Goal: Task Accomplishment & Management: Complete application form

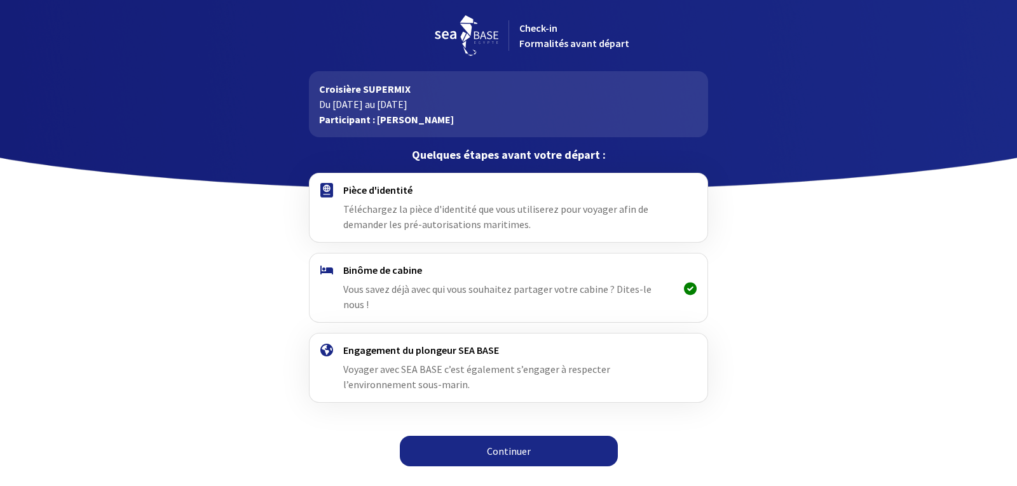
click at [526, 436] on link "Continuer" at bounding box center [509, 451] width 218 height 31
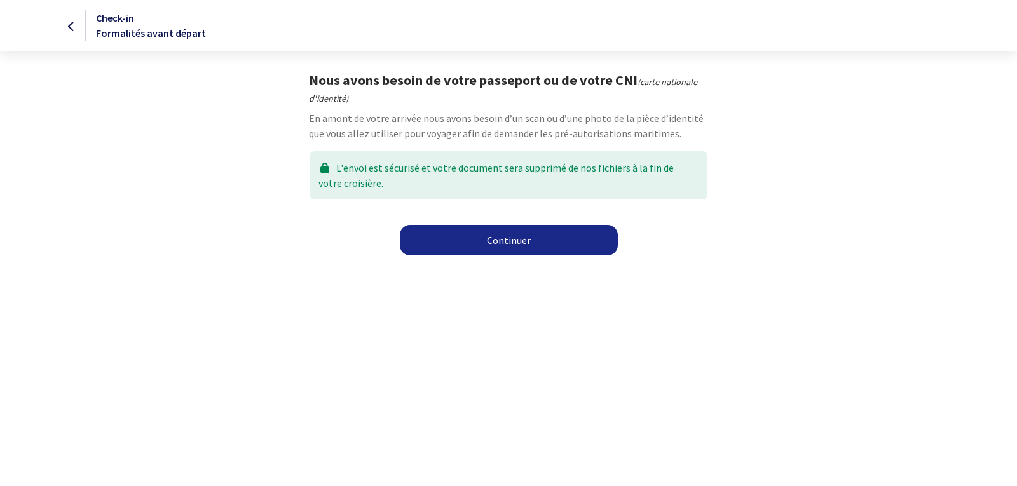
click at [507, 242] on link "Continuer" at bounding box center [509, 240] width 218 height 31
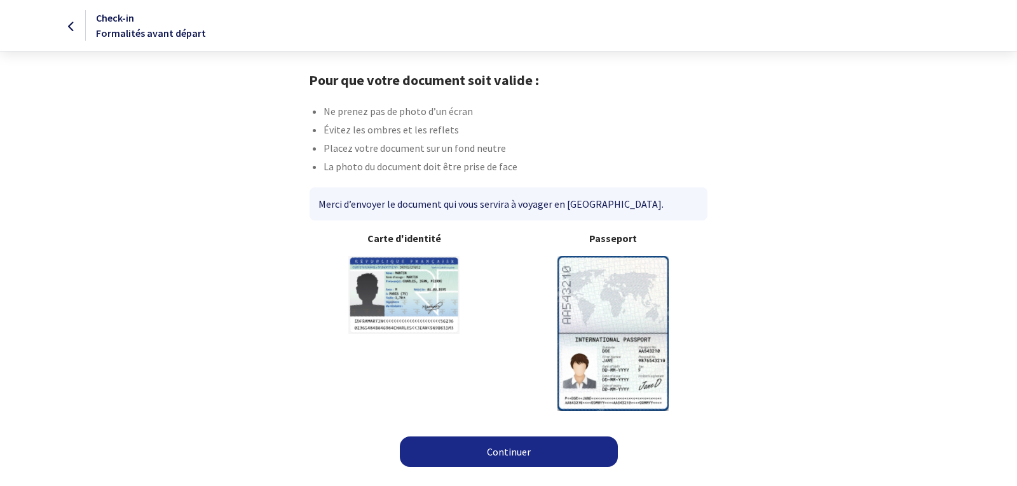
click at [522, 454] on link "Continuer" at bounding box center [509, 452] width 218 height 31
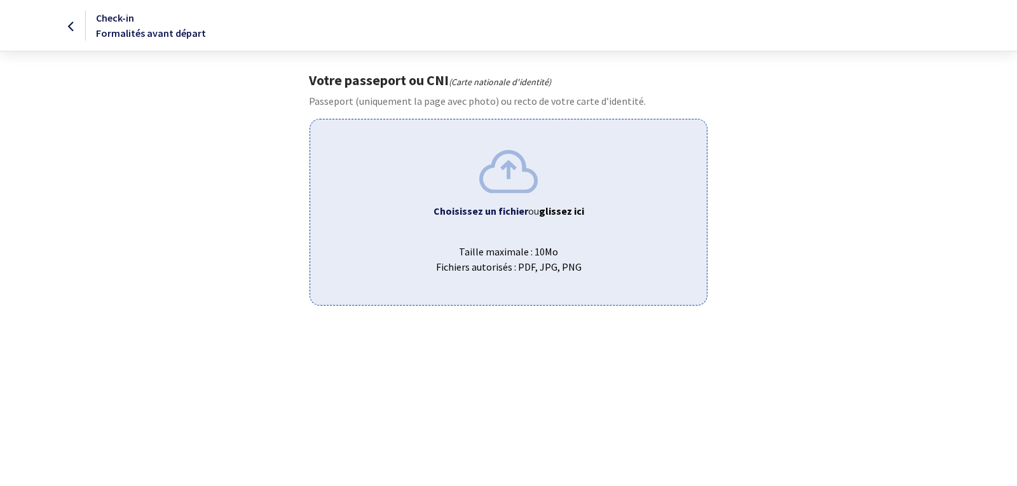
click at [513, 182] on img at bounding box center [508, 171] width 58 height 43
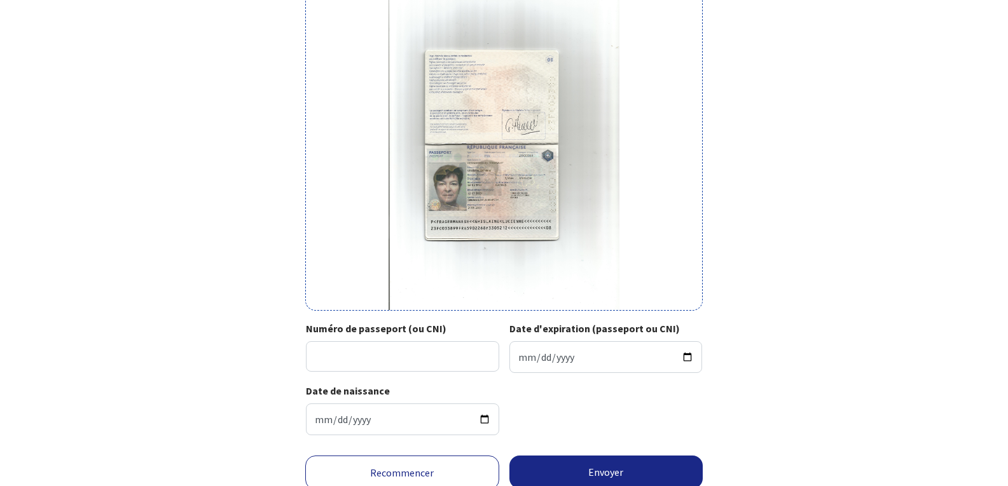
scroll to position [177, 0]
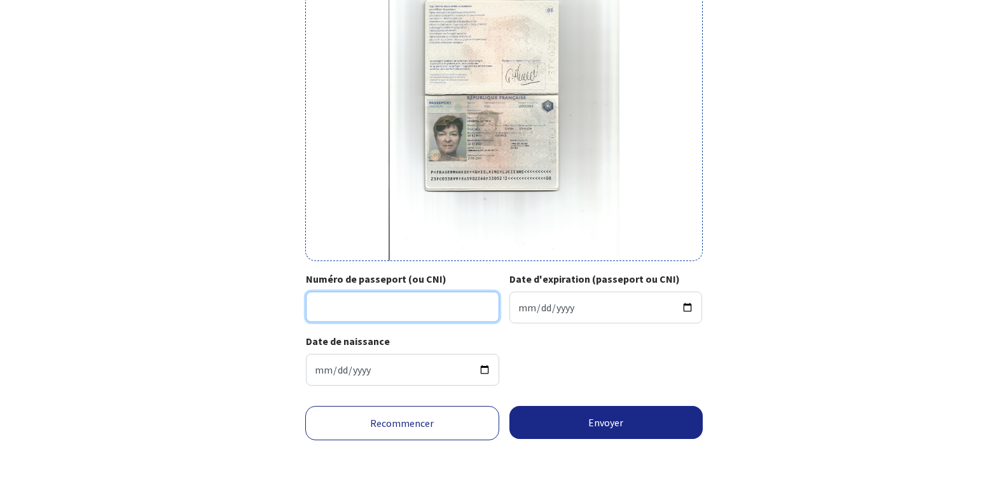
click at [322, 300] on input "Numéro de passeport (ou CNI)" at bounding box center [402, 307] width 193 height 31
type input "23FC033899"
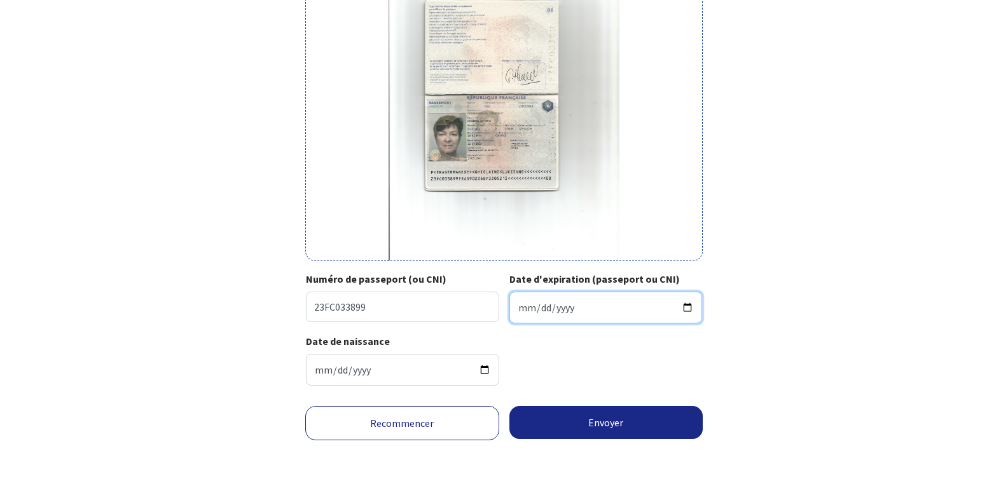
click at [518, 306] on input "Date d'expiration (passeport ou CNI)" at bounding box center [605, 308] width 193 height 32
type input "2033-05-21"
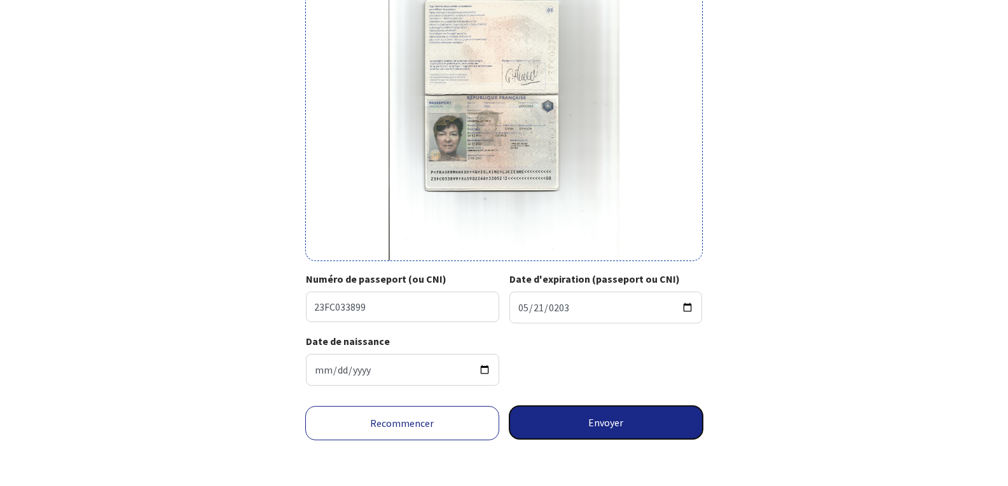
click at [608, 424] on button "Envoyer" at bounding box center [606, 422] width 194 height 33
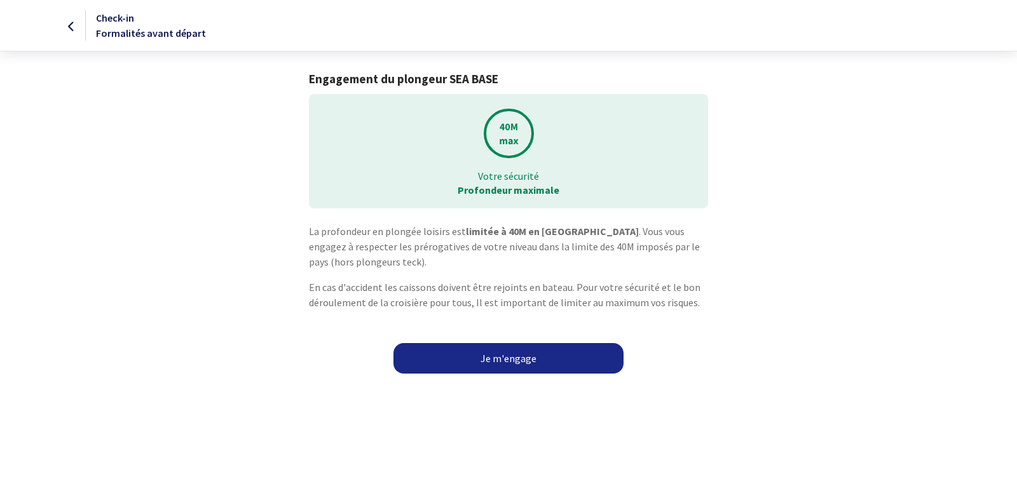
click at [510, 362] on link "Je m'engage" at bounding box center [508, 358] width 230 height 31
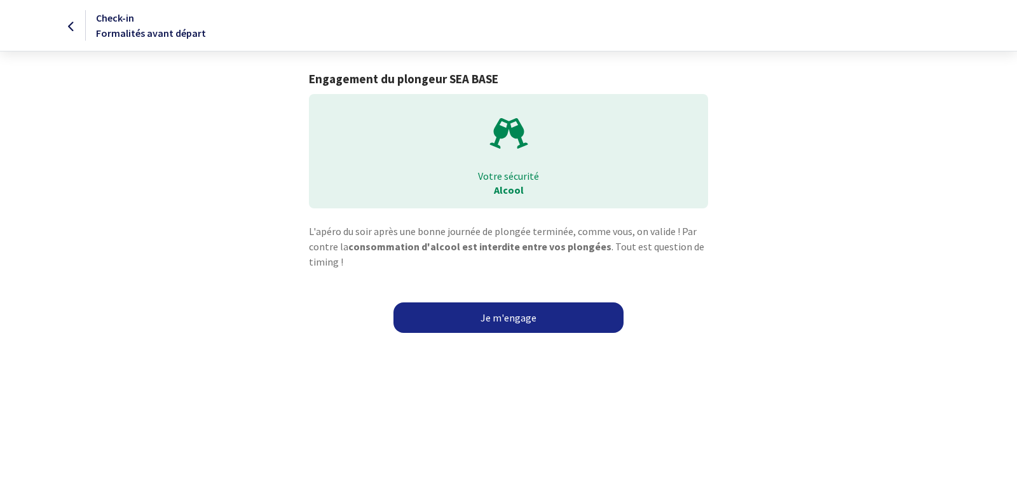
click at [512, 312] on link "Je m'engage" at bounding box center [508, 318] width 230 height 31
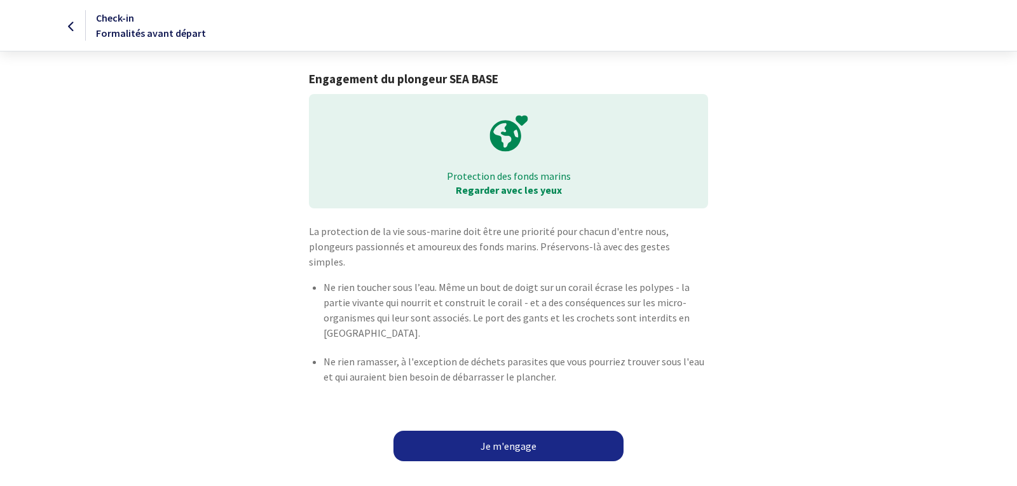
click at [510, 431] on link "Je m'engage" at bounding box center [508, 446] width 230 height 31
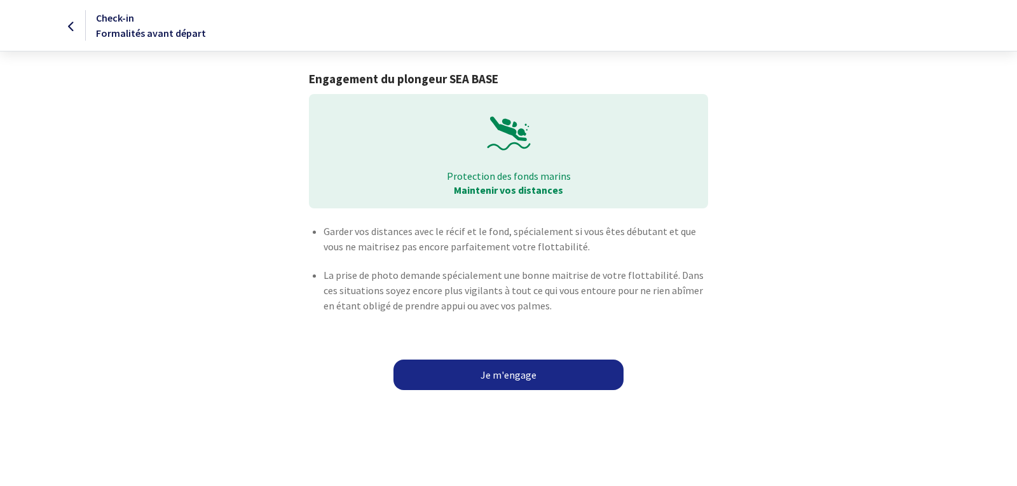
click at [525, 371] on link "Je m'engage" at bounding box center [508, 375] width 230 height 31
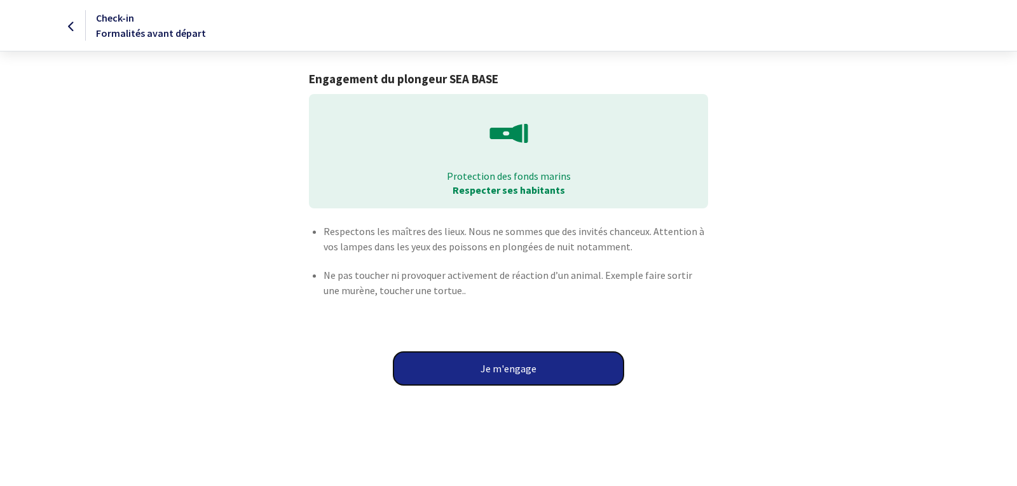
click at [505, 366] on button "Je m'engage" at bounding box center [508, 368] width 230 height 33
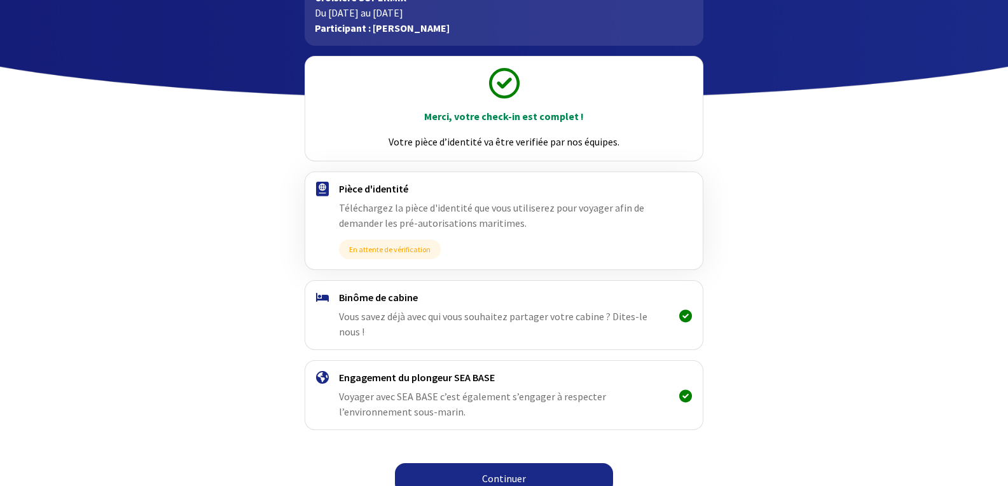
scroll to position [28, 0]
